Goal: Information Seeking & Learning: Learn about a topic

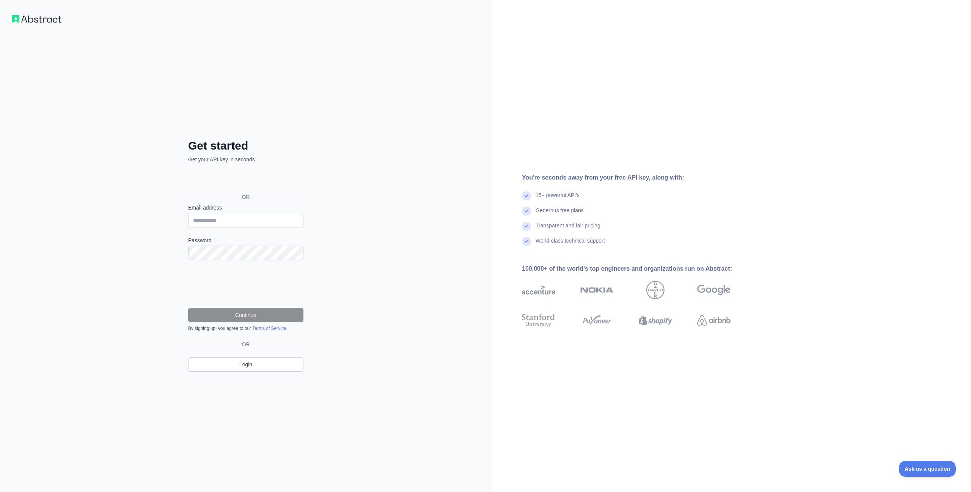
click at [275, 181] on div "Sign in with Google. Opens in new tab" at bounding box center [245, 180] width 114 height 17
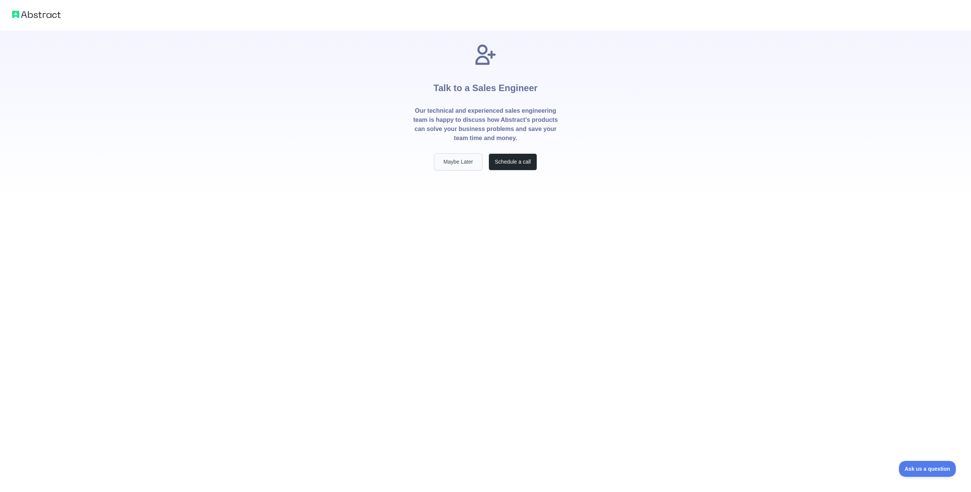
click at [459, 161] on button "Maybe Later" at bounding box center [458, 161] width 49 height 17
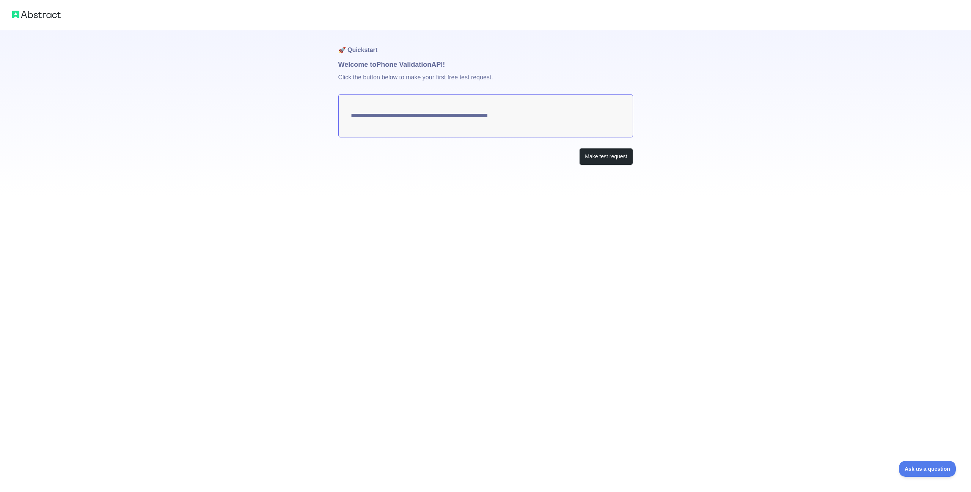
click at [564, 120] on textarea "**********" at bounding box center [485, 115] width 295 height 43
click at [543, 110] on textarea "**********" at bounding box center [485, 115] width 295 height 43
click at [606, 156] on button "Make test request" at bounding box center [606, 156] width 54 height 17
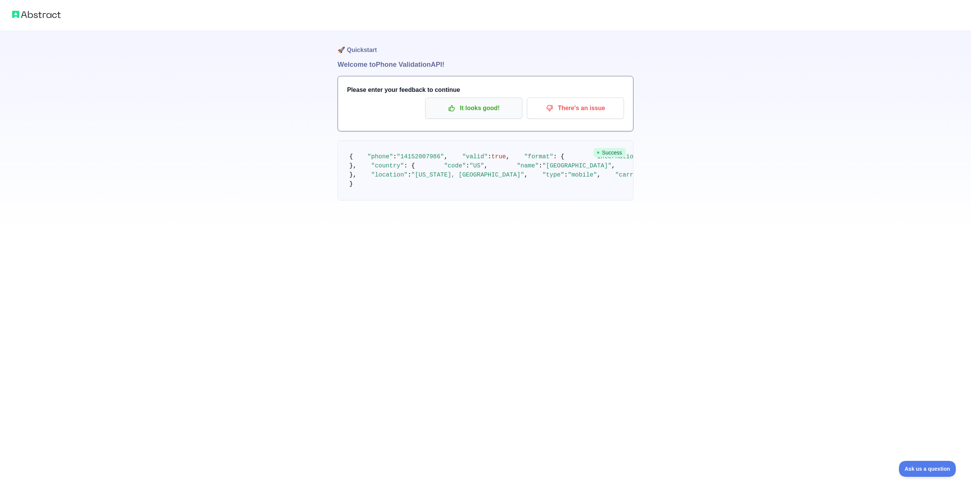
click at [498, 114] on p "It looks good!" at bounding box center [474, 108] width 86 height 13
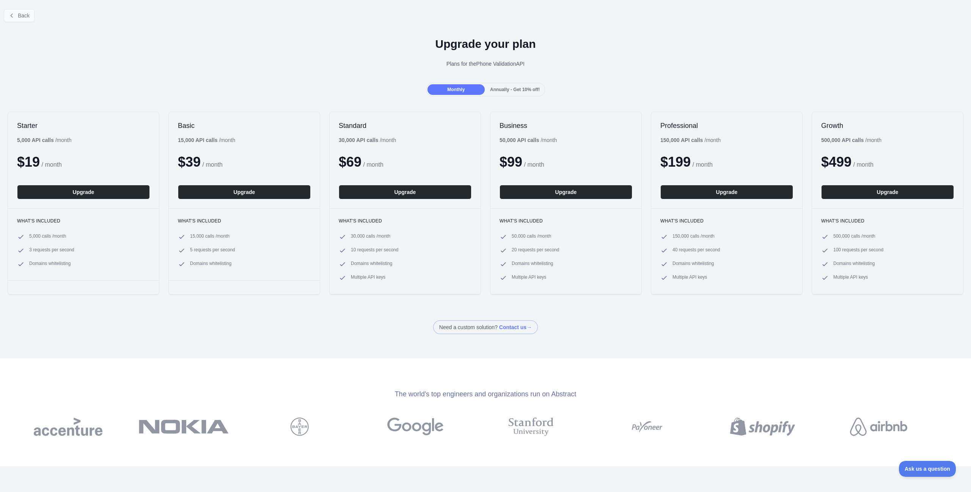
click at [24, 16] on span "Back" at bounding box center [24, 16] width 12 height 6
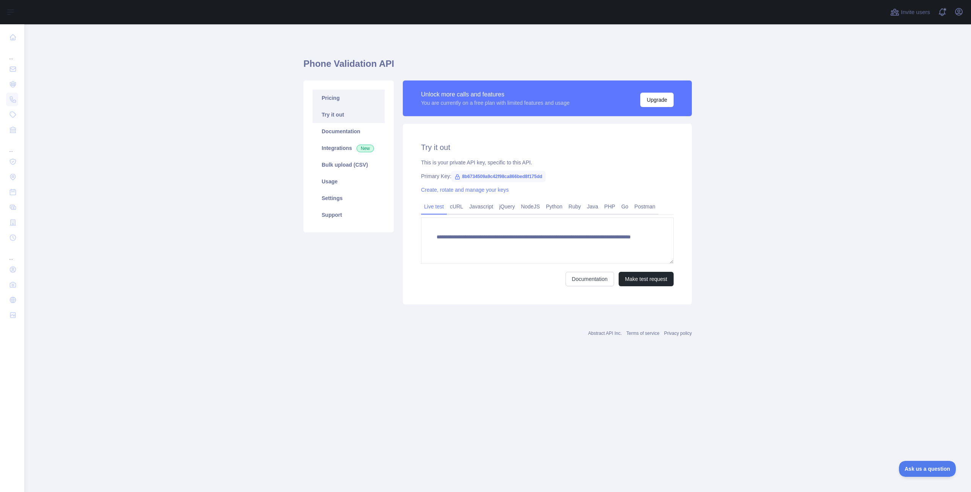
click at [332, 94] on link "Pricing" at bounding box center [349, 98] width 72 height 17
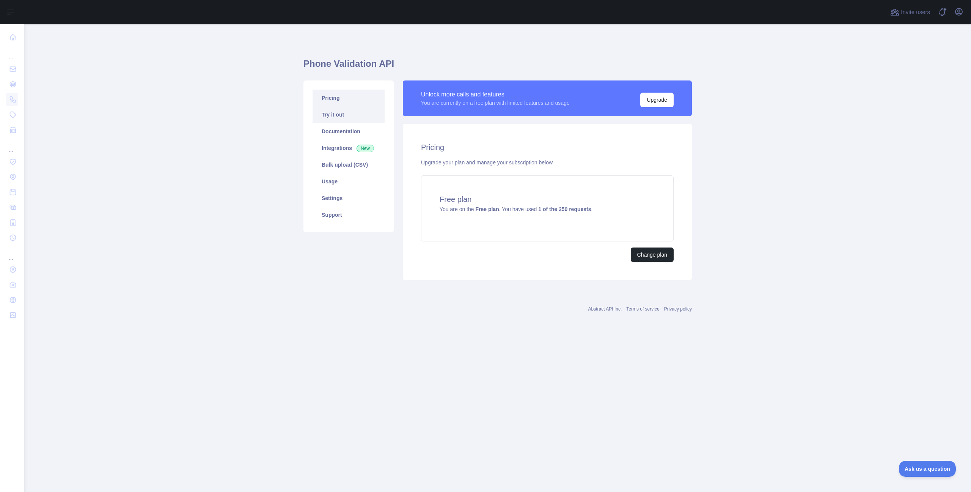
click at [348, 115] on link "Try it out" at bounding box center [349, 114] width 72 height 17
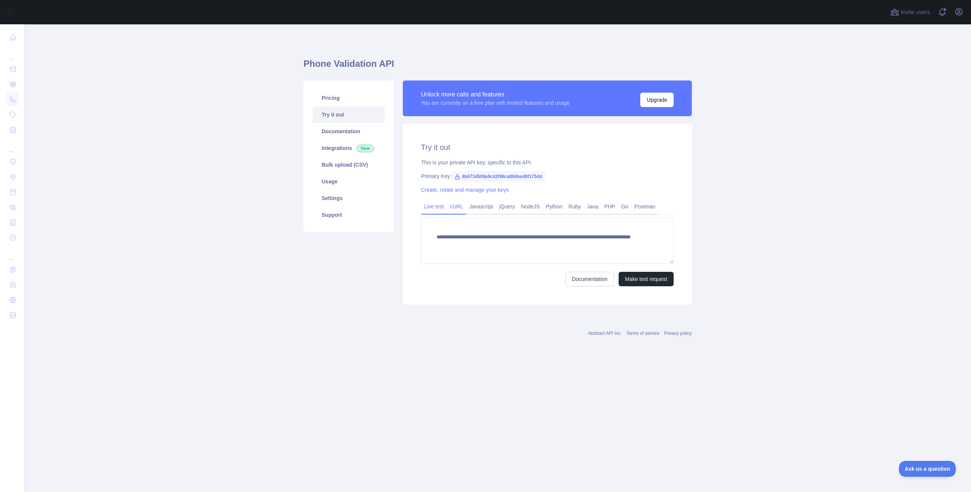
click at [456, 208] on link "cURL" at bounding box center [456, 206] width 19 height 12
click at [664, 268] on button "Copy code" at bounding box center [655, 271] width 38 height 14
click at [111, 137] on main "Phone Validation API Pricing Try it out Documentation Integrations New Bulk upl…" at bounding box center [497, 258] width 947 height 468
click at [116, 76] on main "Phone Validation API Pricing Try it out Documentation Integrations New Bulk upl…" at bounding box center [497, 258] width 947 height 468
click at [619, 273] on link "Documentation" at bounding box center [615, 271] width 49 height 14
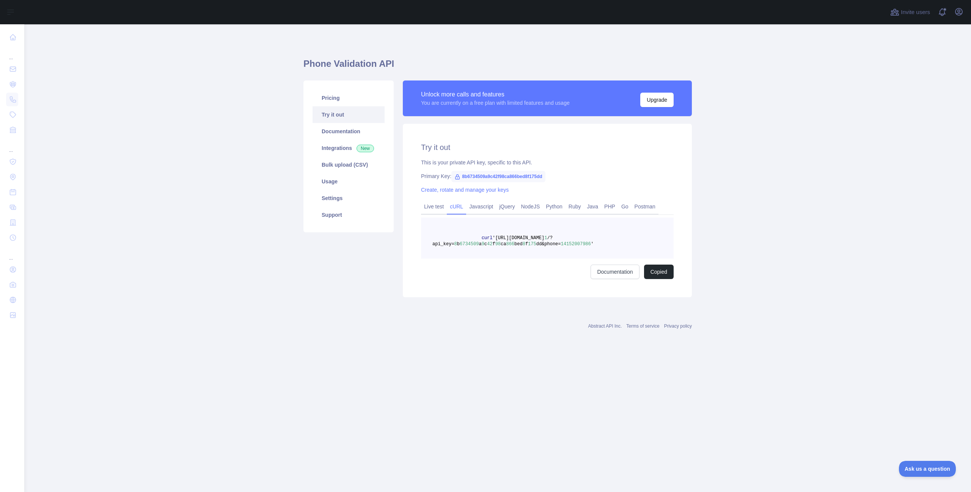
click at [94, 112] on main "Phone Validation API Pricing Try it out Documentation Integrations New Bulk upl…" at bounding box center [497, 258] width 947 height 468
click at [336, 132] on link "Documentation" at bounding box center [349, 131] width 72 height 17
click at [339, 145] on link "Integrations New" at bounding box center [349, 148] width 72 height 17
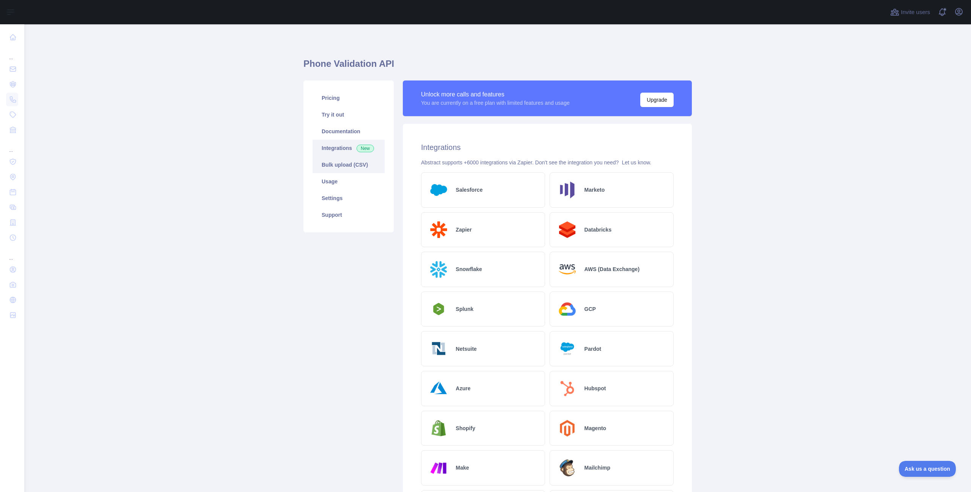
click at [334, 162] on link "Bulk upload (CSV)" at bounding box center [349, 164] width 72 height 17
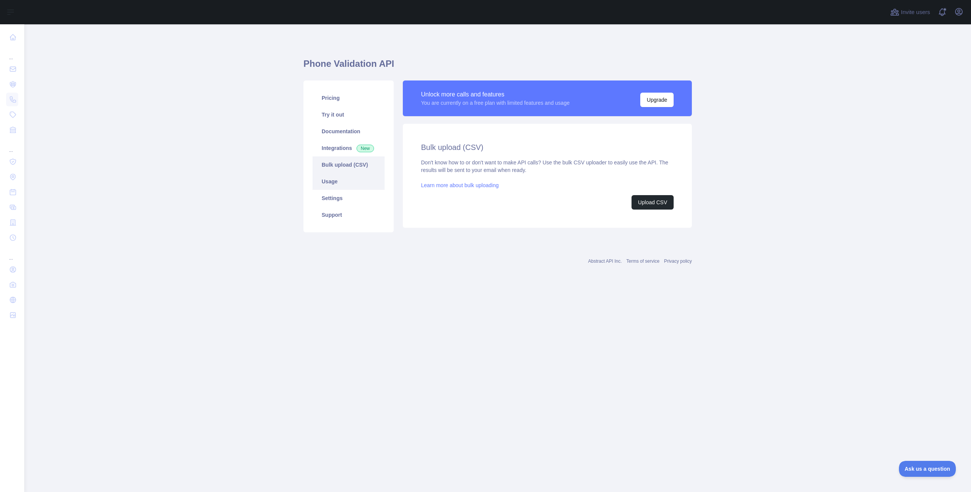
click at [330, 181] on link "Usage" at bounding box center [349, 181] width 72 height 17
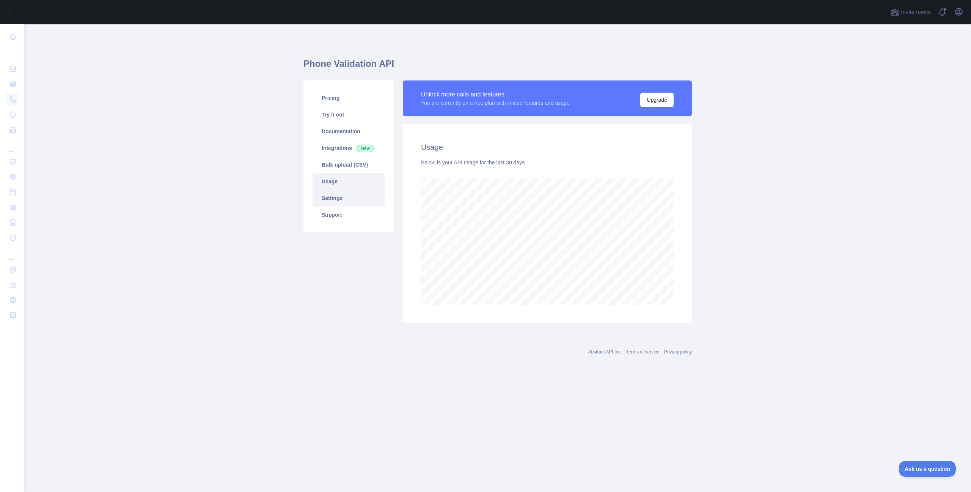
scroll to position [468, 947]
click at [332, 201] on link "Settings" at bounding box center [349, 198] width 72 height 17
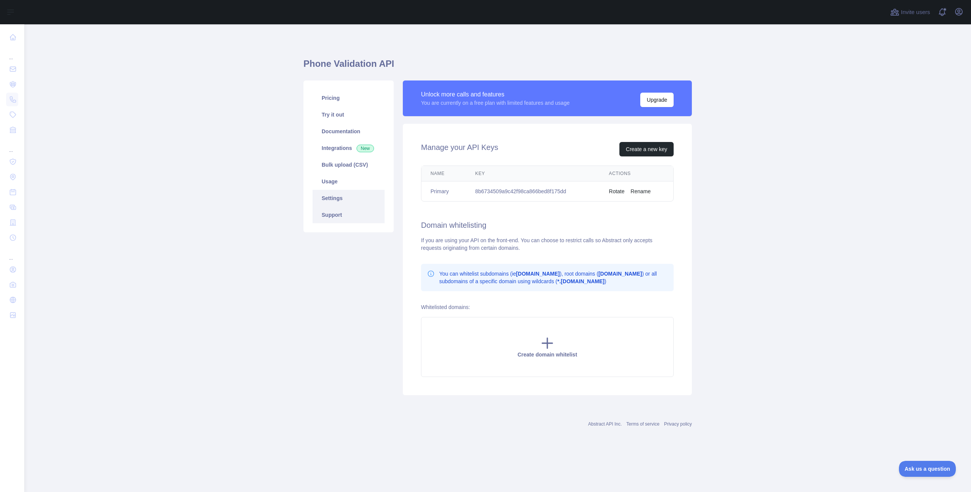
click at [331, 216] on link "Support" at bounding box center [349, 214] width 72 height 17
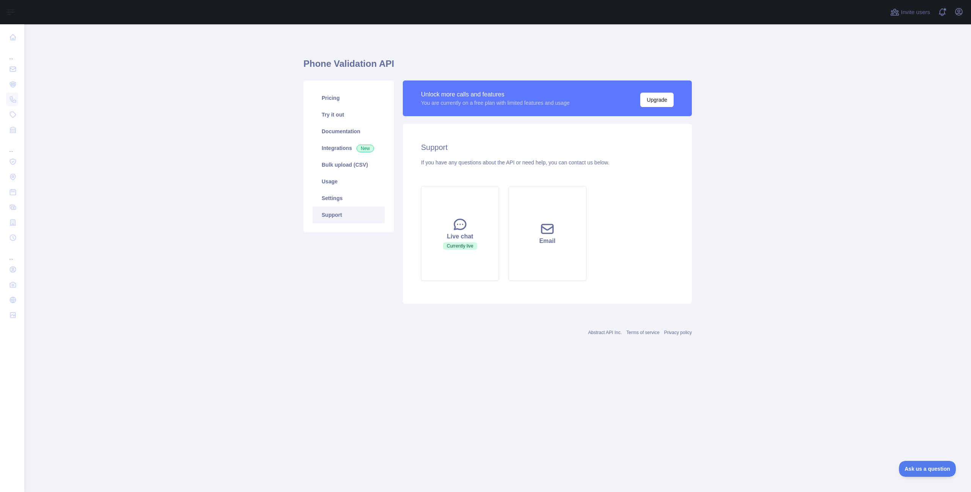
click at [138, 125] on main "Phone Validation API Pricing Try it out Documentation Integrations New Bulk upl…" at bounding box center [497, 258] width 947 height 468
click at [340, 115] on link "Try it out" at bounding box center [349, 114] width 72 height 17
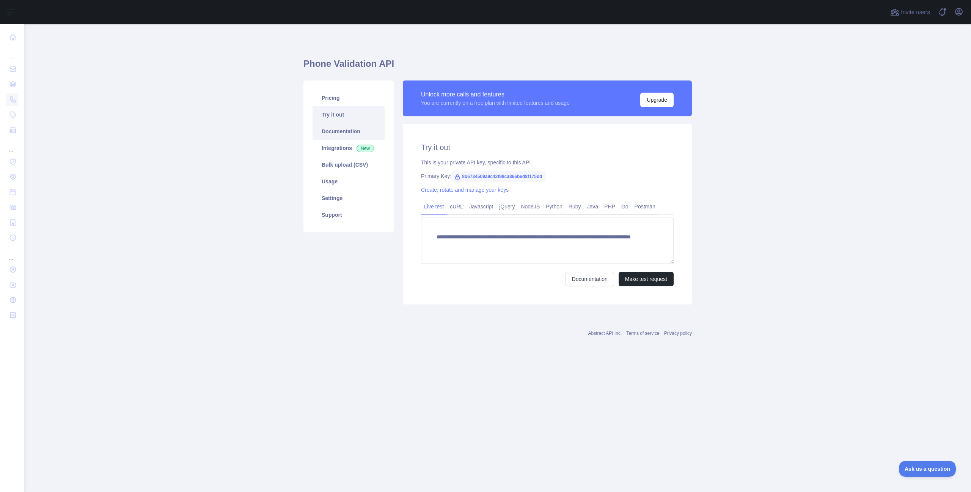
click at [337, 134] on link "Documentation" at bounding box center [349, 131] width 72 height 17
